Goal: Transaction & Acquisition: Subscribe to service/newsletter

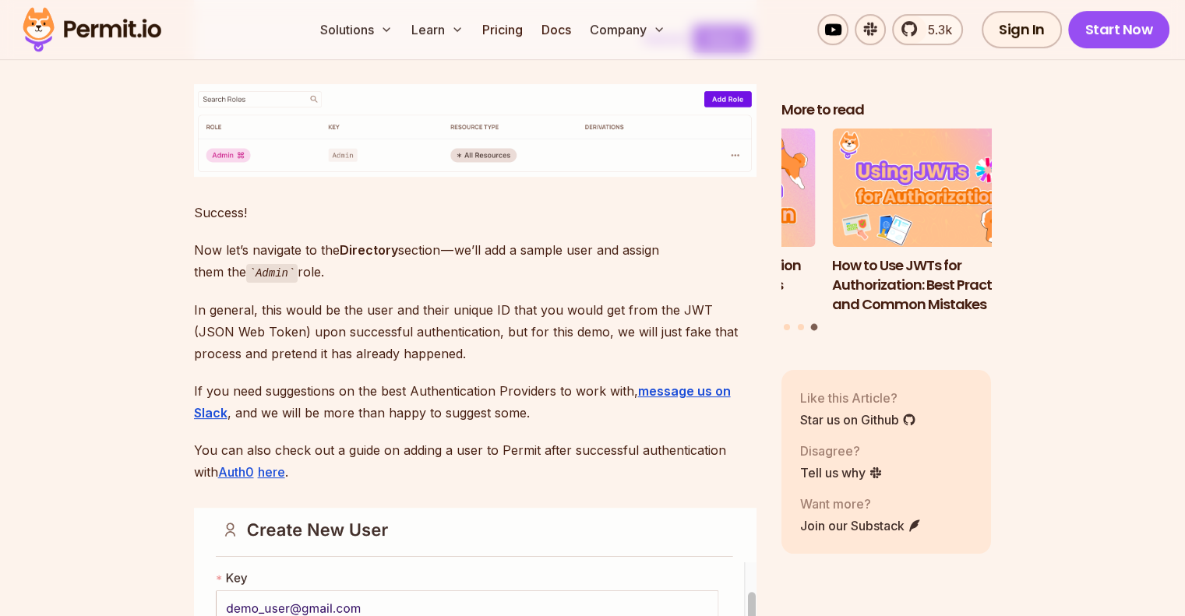
scroll to position [99, 0]
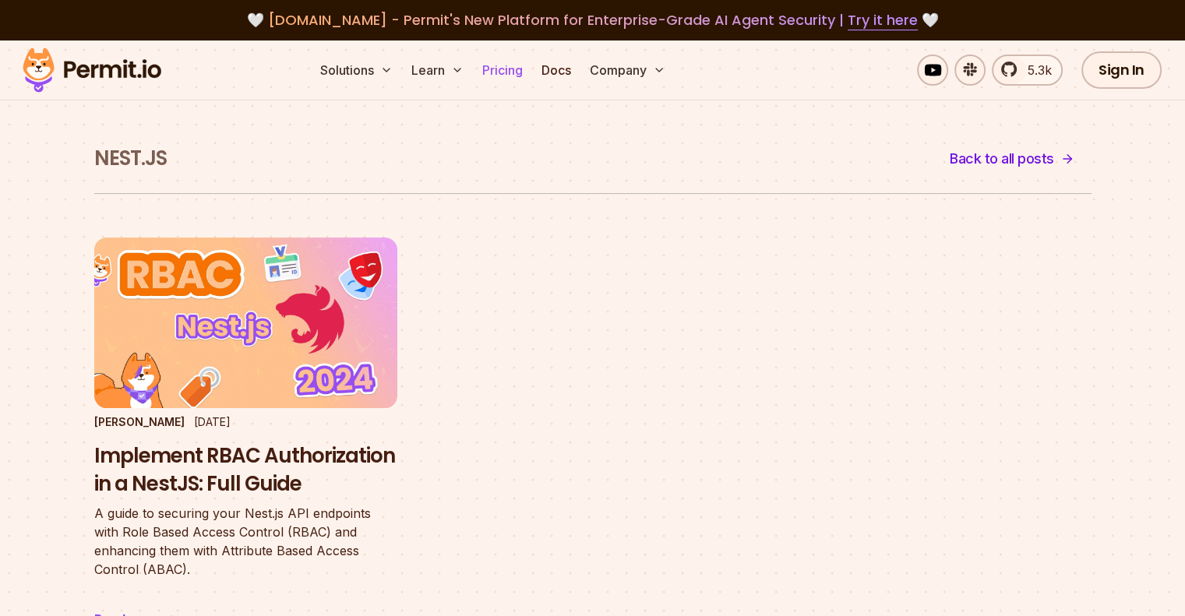
click at [529, 71] on link "Pricing" at bounding box center [502, 70] width 53 height 31
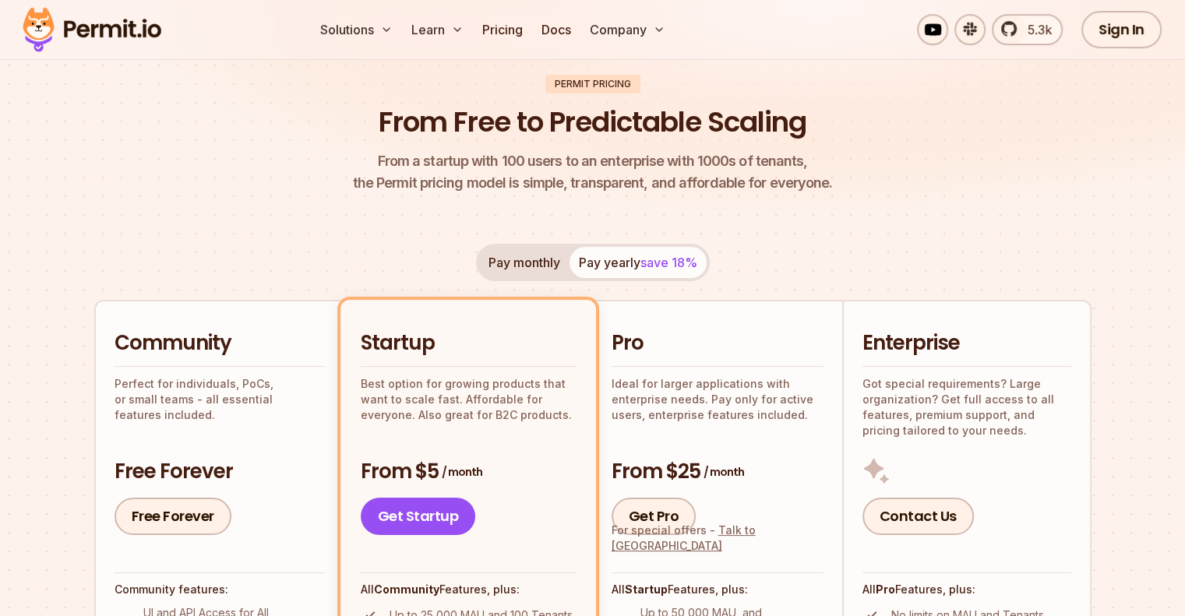
scroll to position [234, 0]
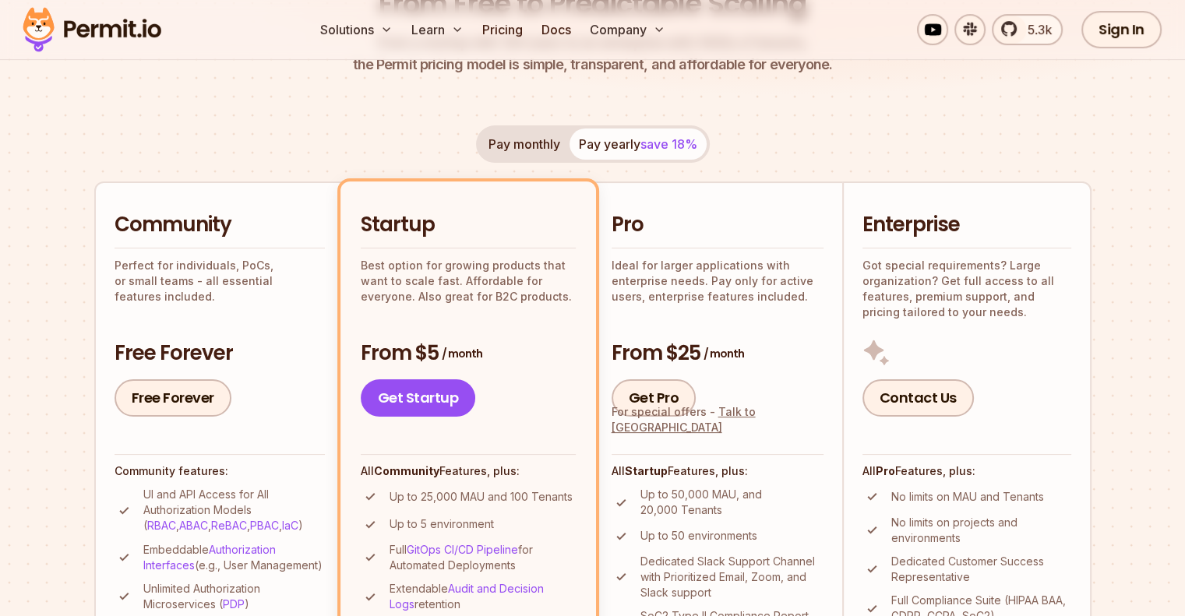
click at [548, 146] on button "Pay monthly" at bounding box center [524, 144] width 90 height 31
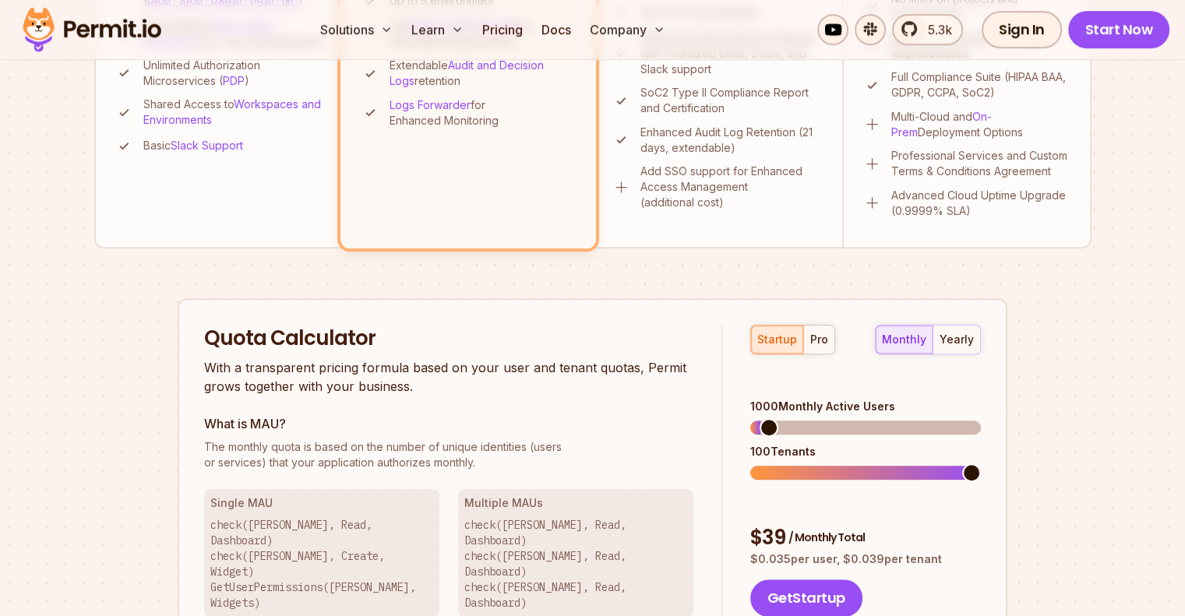
scroll to position [857, 0]
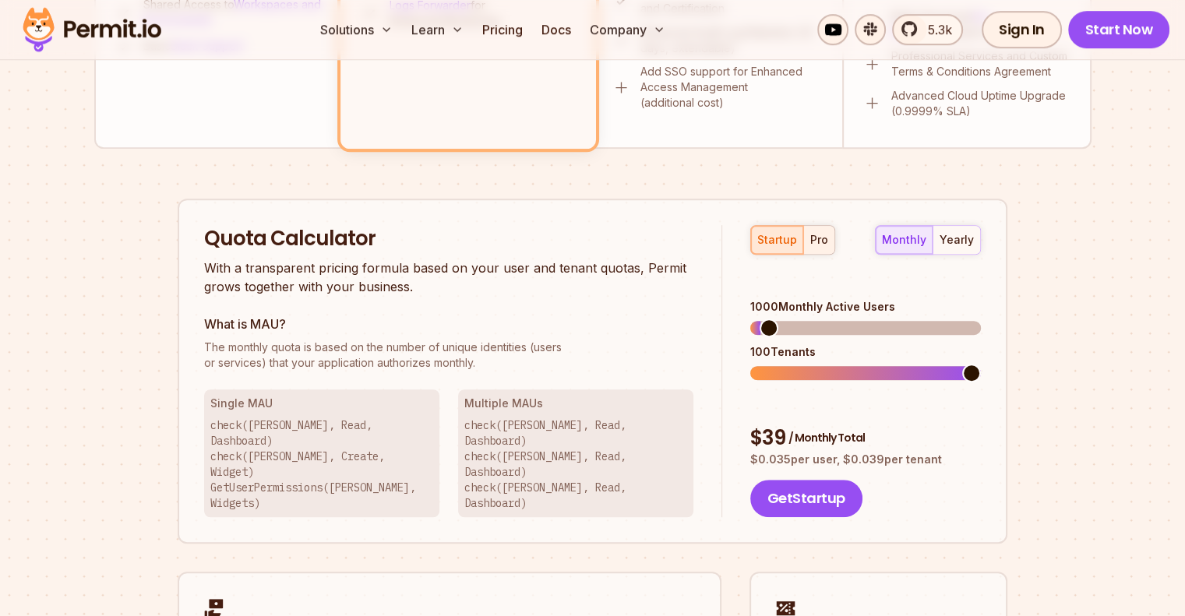
click at [813, 235] on div "pro" at bounding box center [819, 240] width 18 height 16
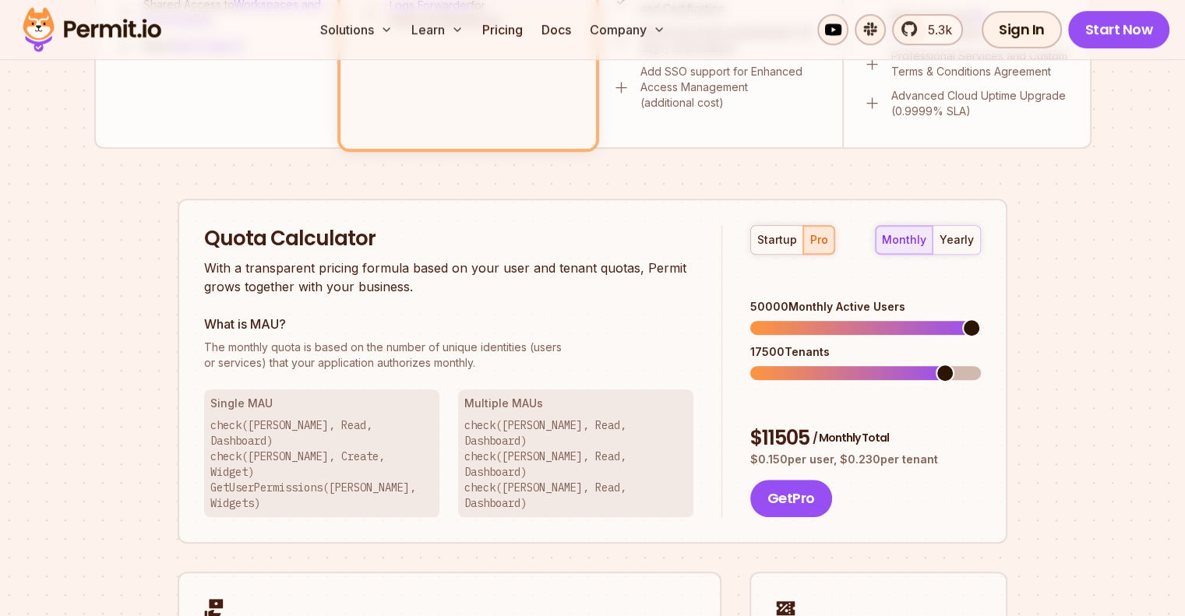
click at [981, 319] on span at bounding box center [971, 328] width 19 height 19
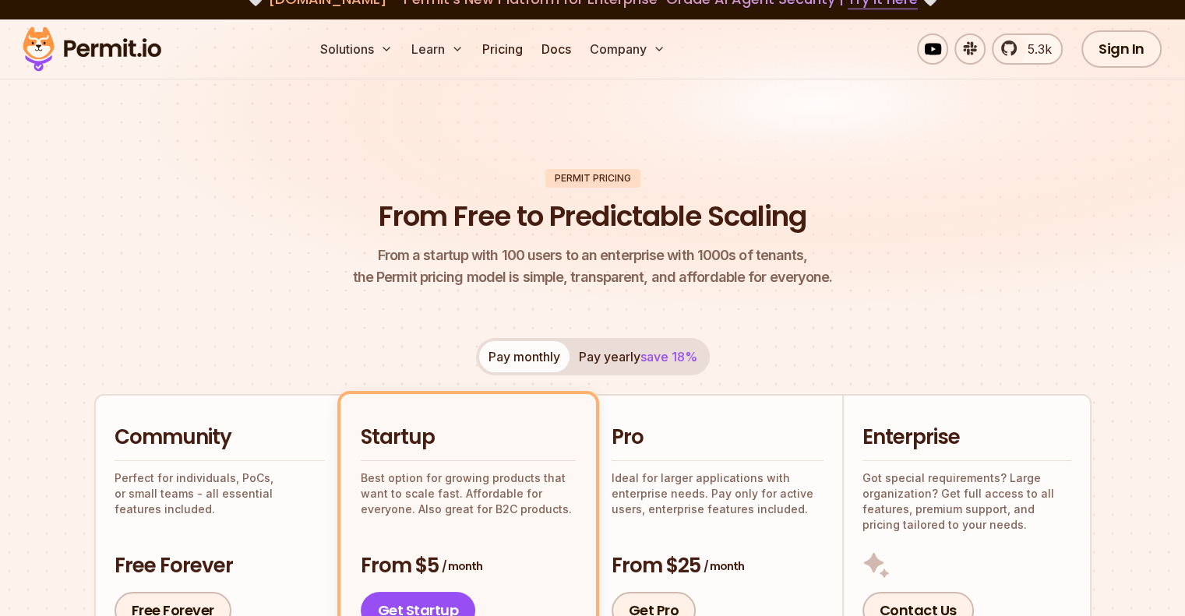
scroll to position [0, 0]
